Goal: Find contact information: Obtain details needed to contact an individual or organization

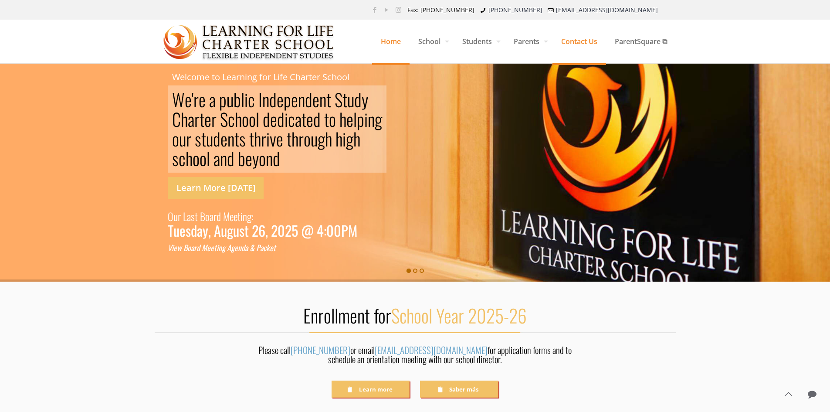
click at [583, 37] on span "Contact Us" at bounding box center [579, 41] width 54 height 26
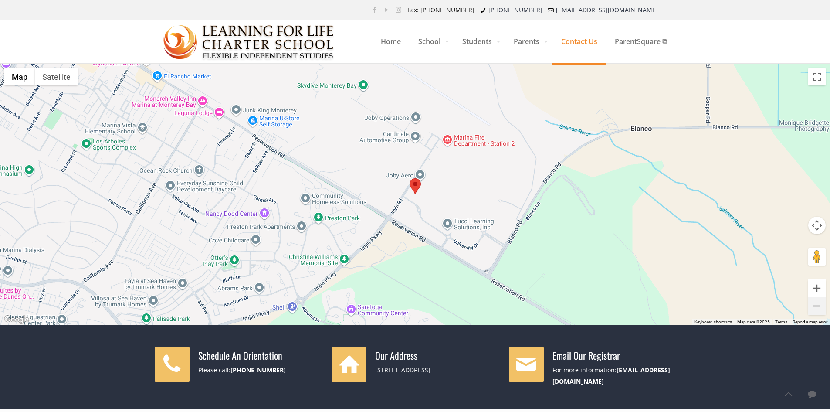
click at [821, 307] on button "Zoom out" at bounding box center [816, 305] width 17 height 17
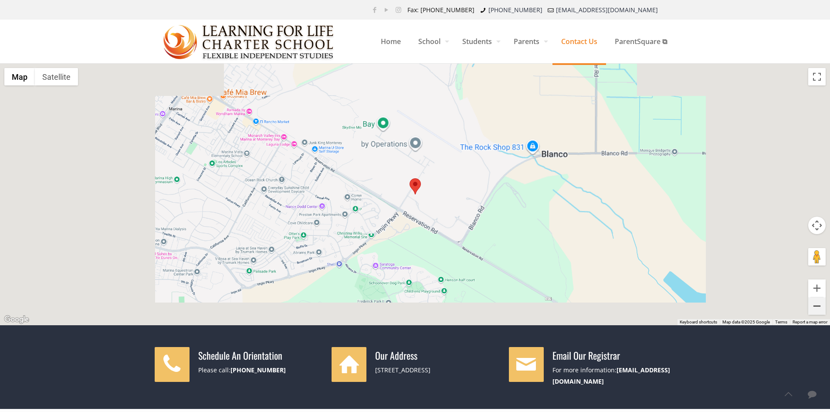
click at [821, 307] on button "Zoom out" at bounding box center [816, 305] width 17 height 17
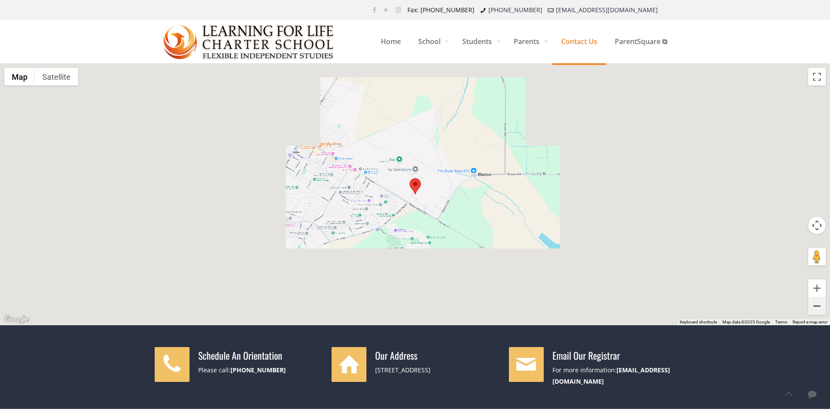
click at [821, 307] on button "Zoom out" at bounding box center [816, 305] width 17 height 17
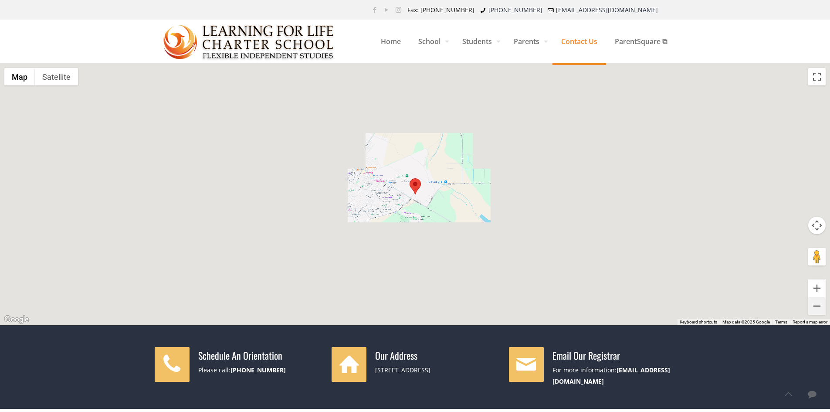
click at [821, 307] on button "Zoom out" at bounding box center [816, 305] width 17 height 17
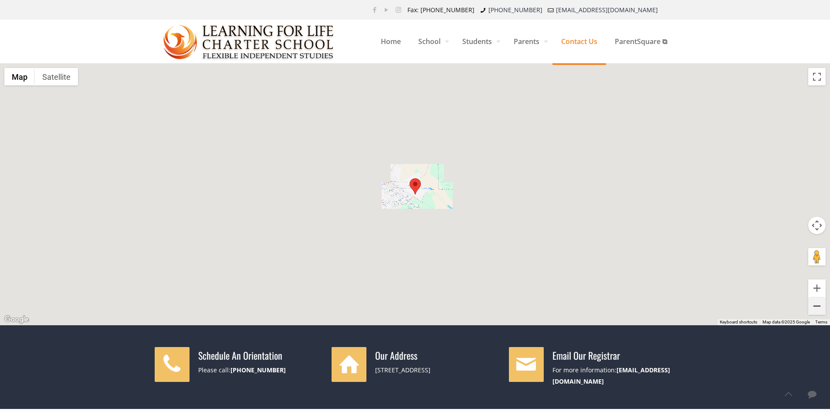
click at [821, 307] on button "Zoom out" at bounding box center [816, 305] width 17 height 17
